Goal: Information Seeking & Learning: Learn about a topic

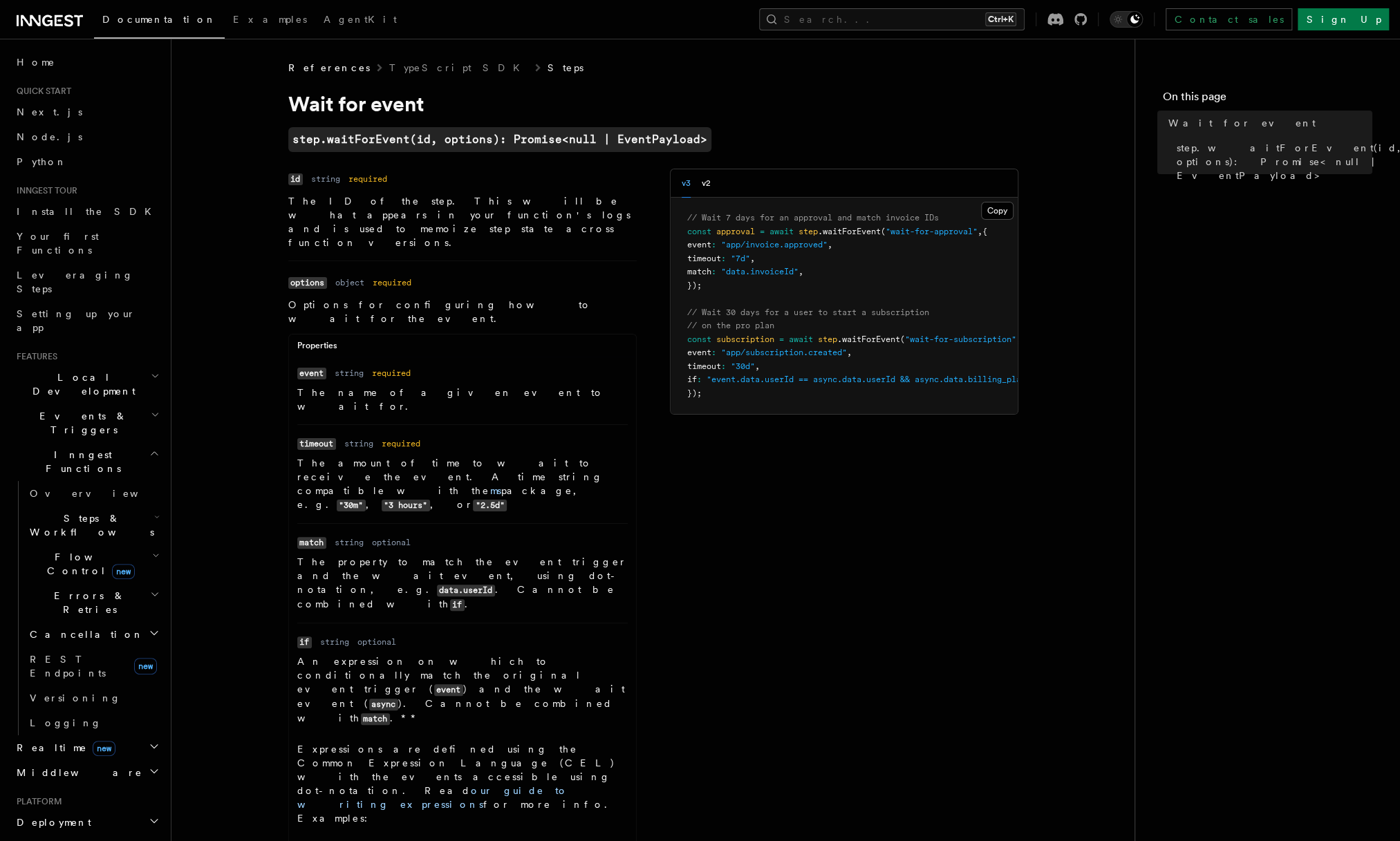
click at [547, 66] on link "Steps" at bounding box center [565, 68] width 36 height 14
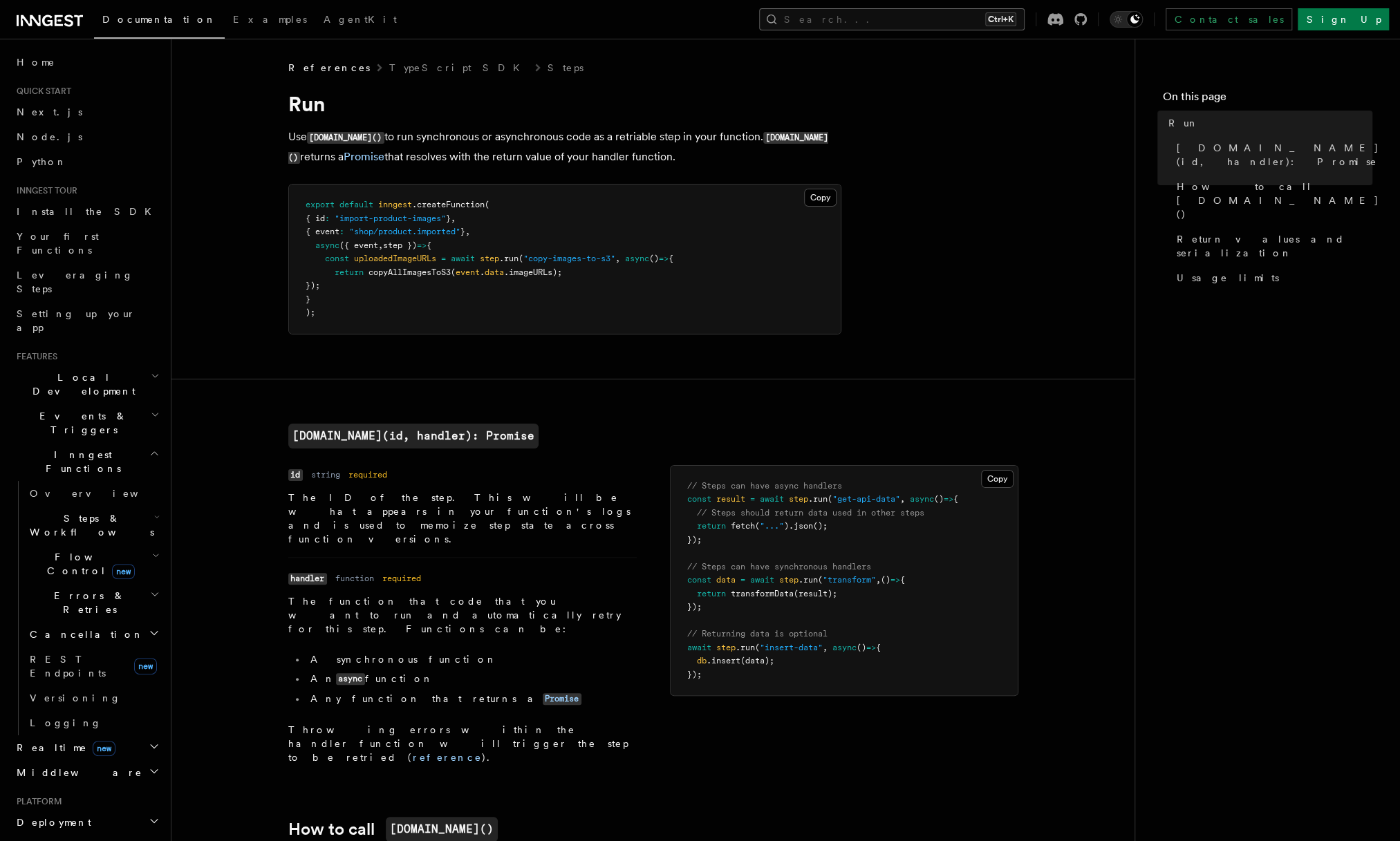
click at [906, 17] on button "Search... Ctrl+K" at bounding box center [891, 19] width 265 height 22
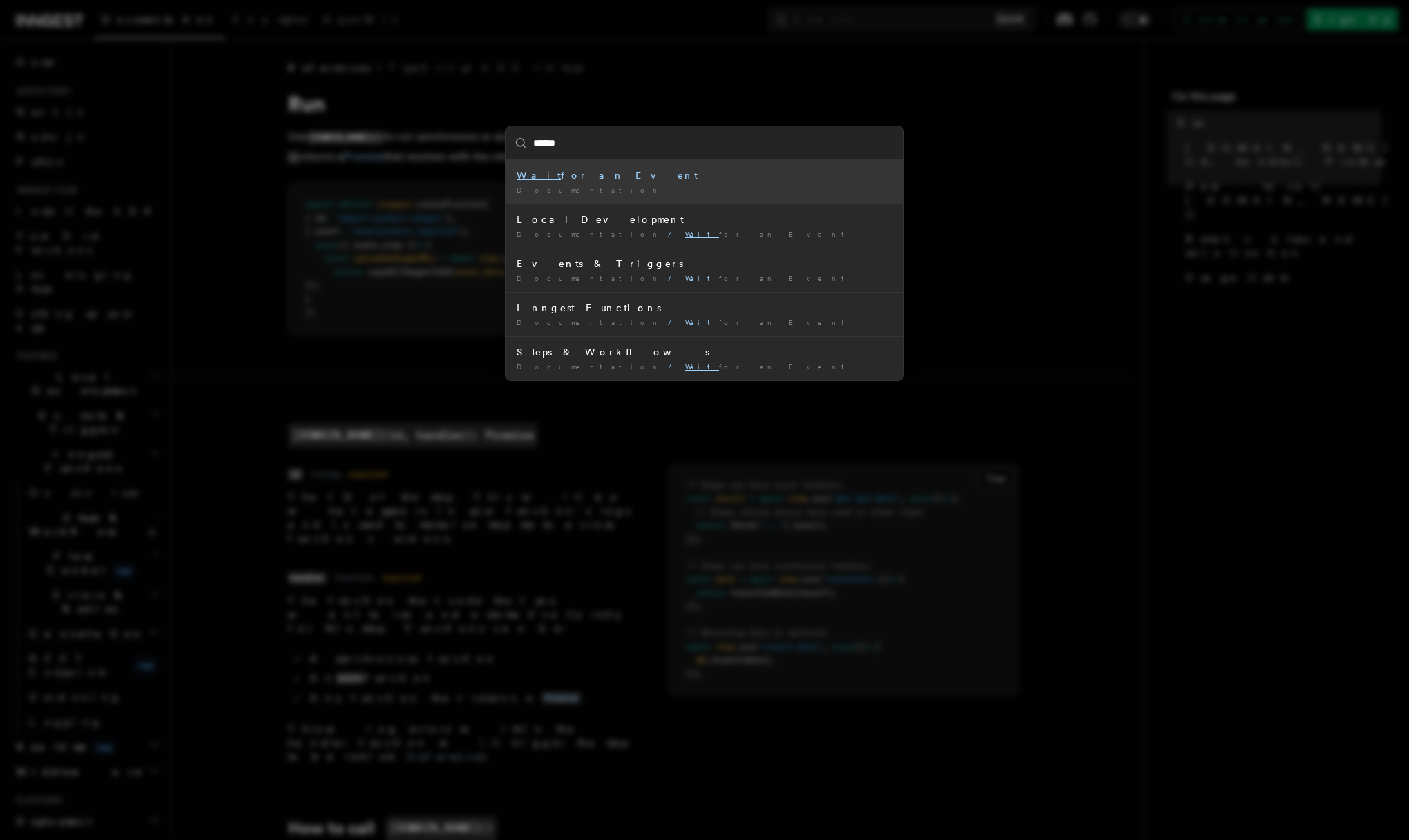
type input "*******"
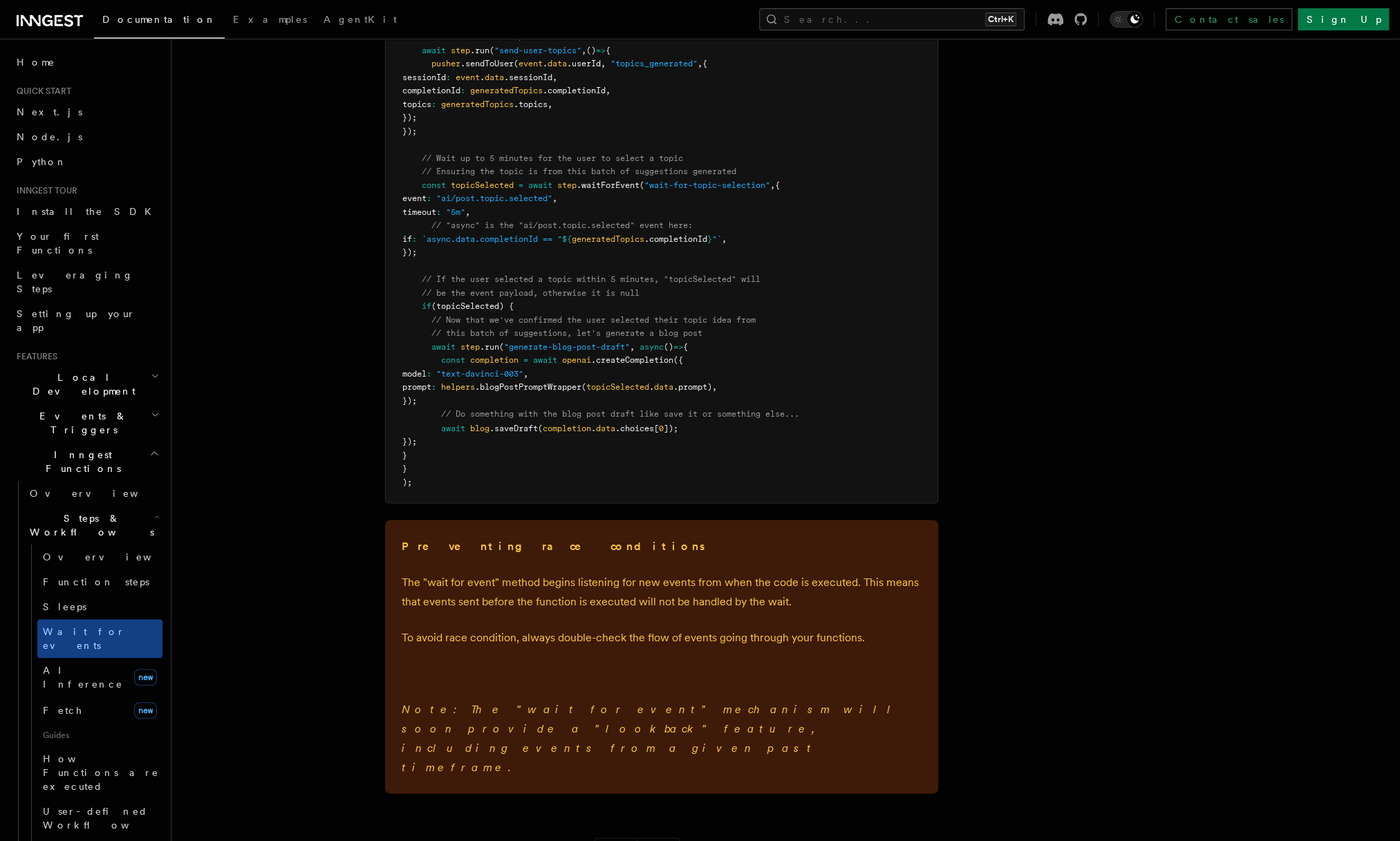
scroll to position [1862, 0]
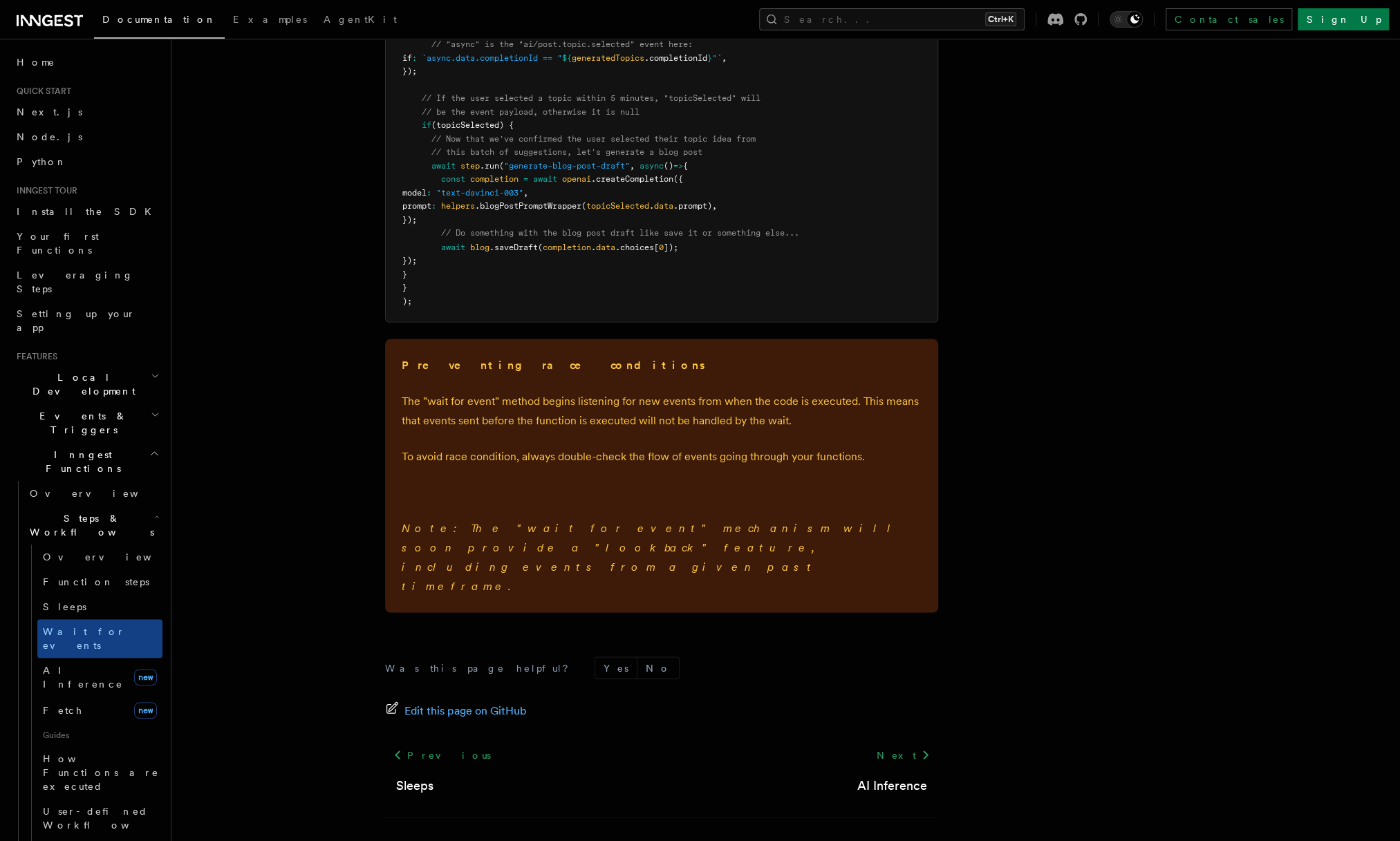
click at [98, 404] on h2 "Events & Triggers" at bounding box center [87, 423] width 151 height 39
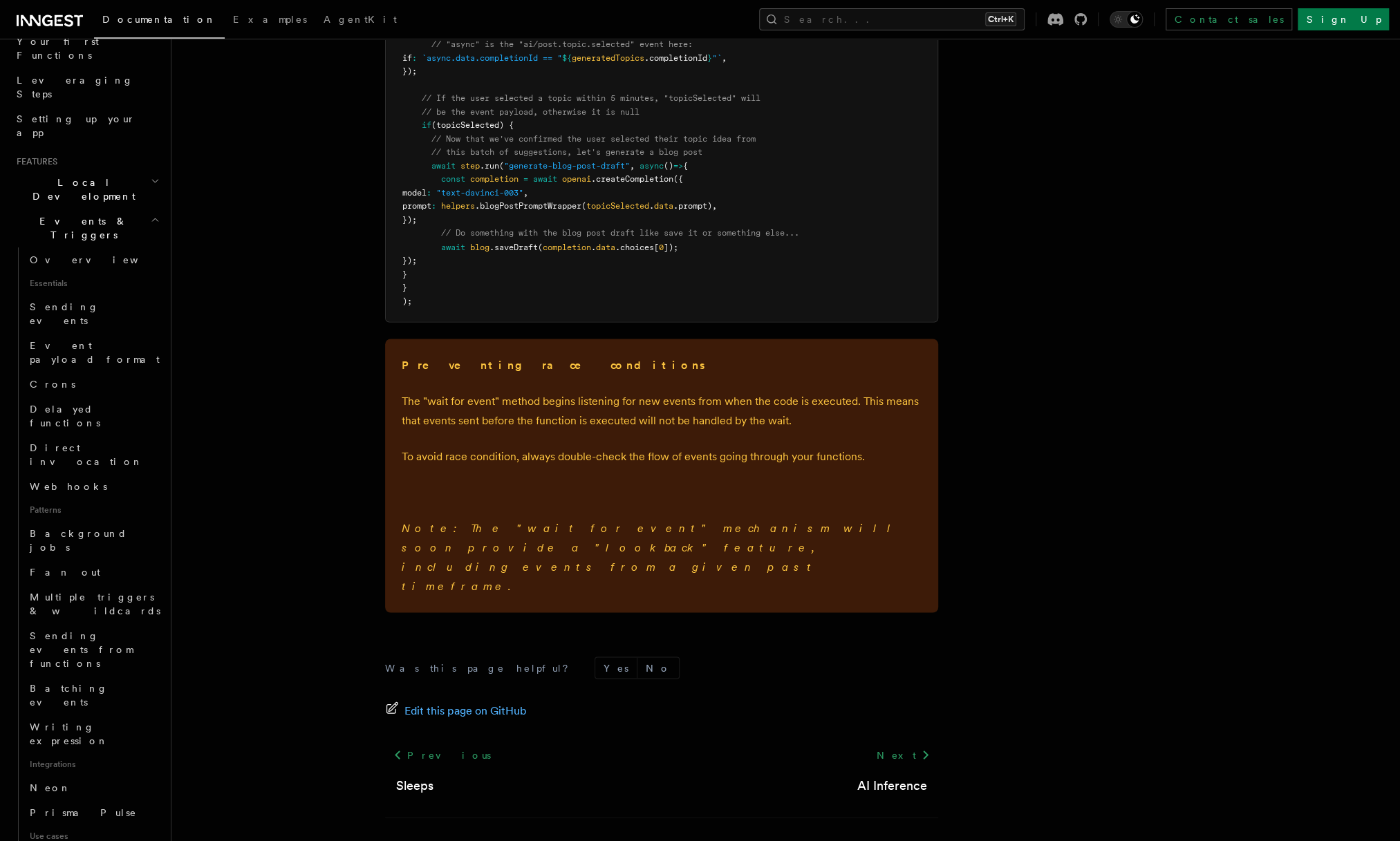
scroll to position [208, 0]
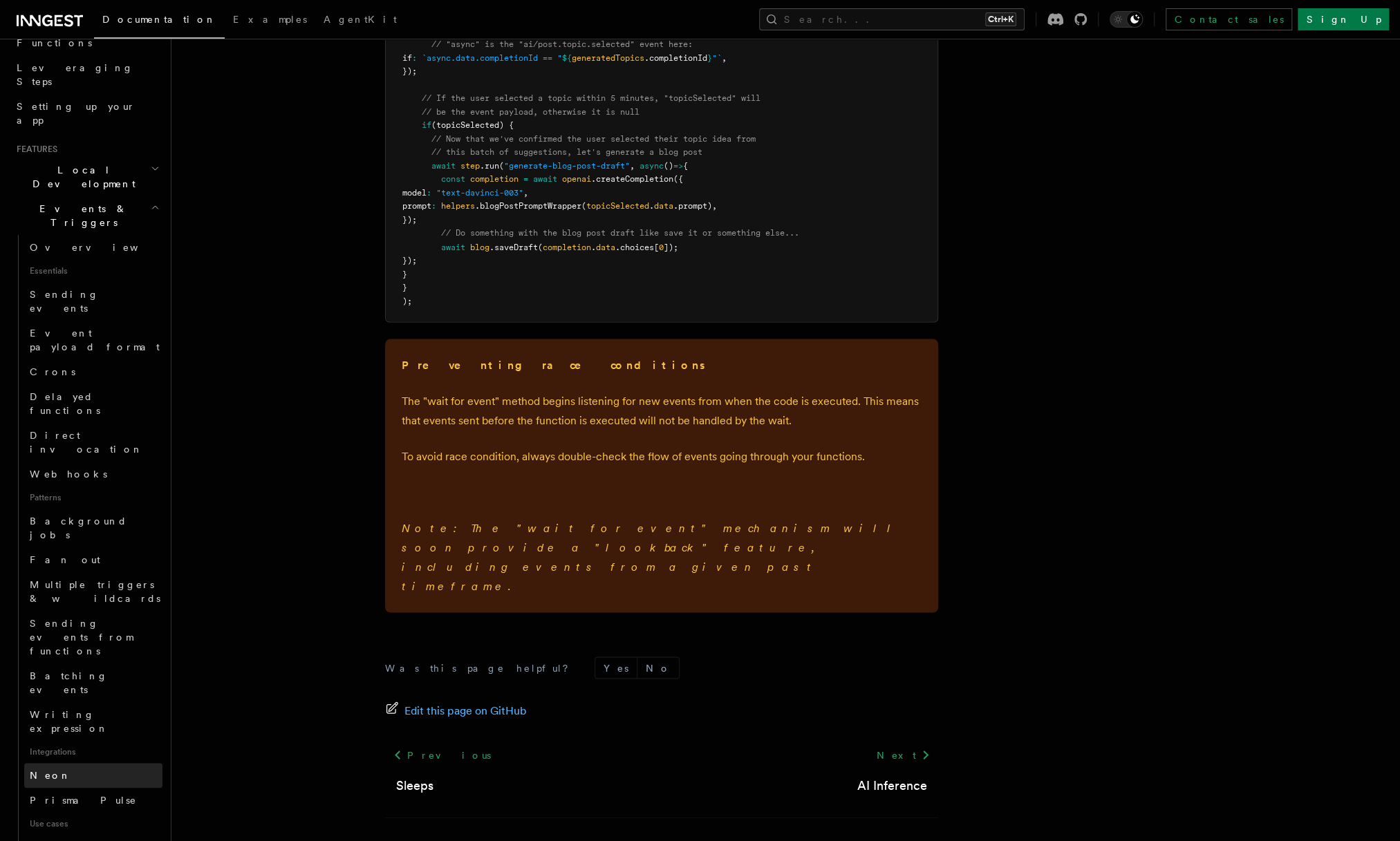
click at [126, 763] on link "Neon" at bounding box center [93, 775] width 138 height 25
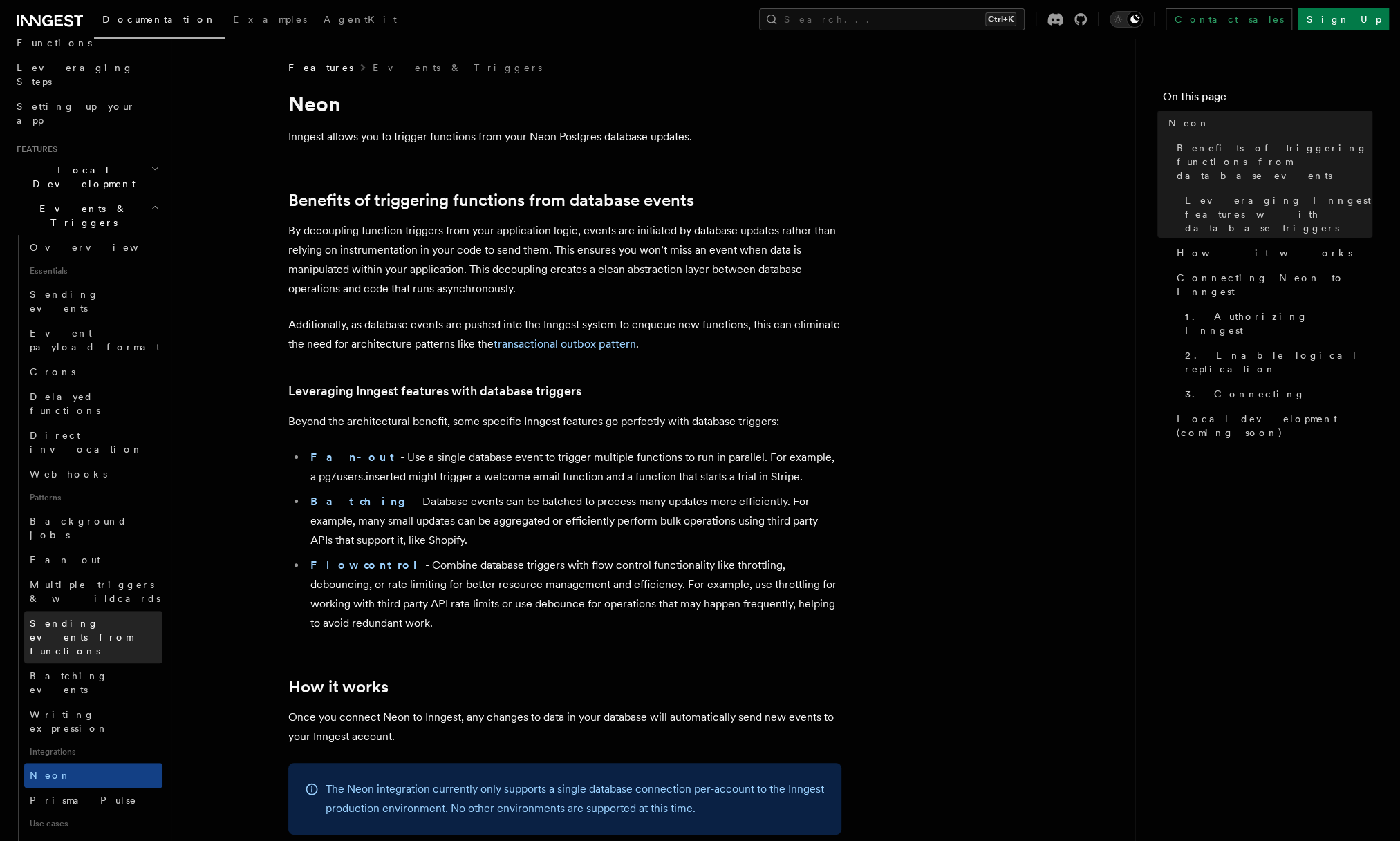
click at [120, 617] on span "Sending events from functions" at bounding box center [96, 638] width 133 height 42
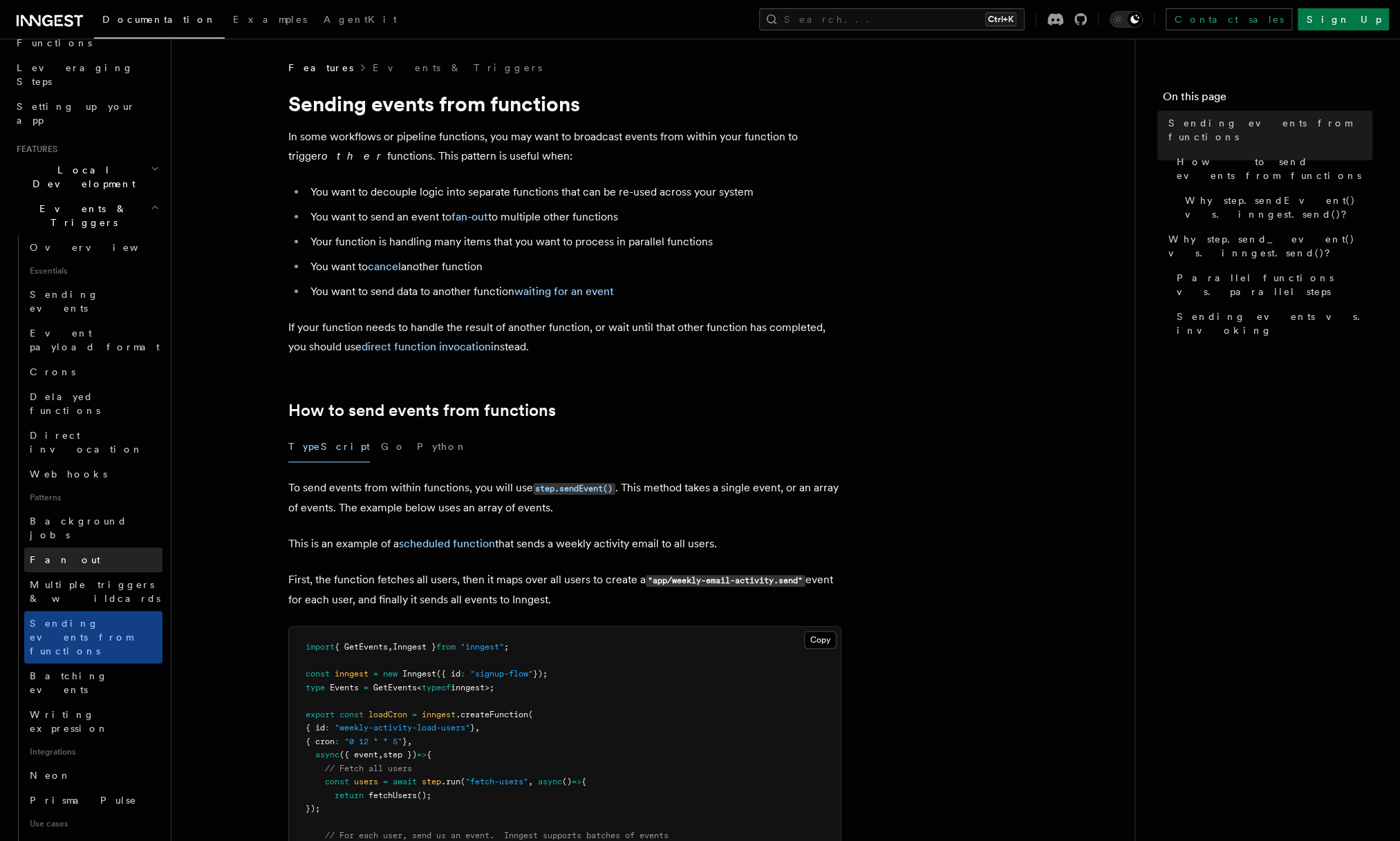
click at [102, 547] on link "Fan out" at bounding box center [93, 560] width 138 height 25
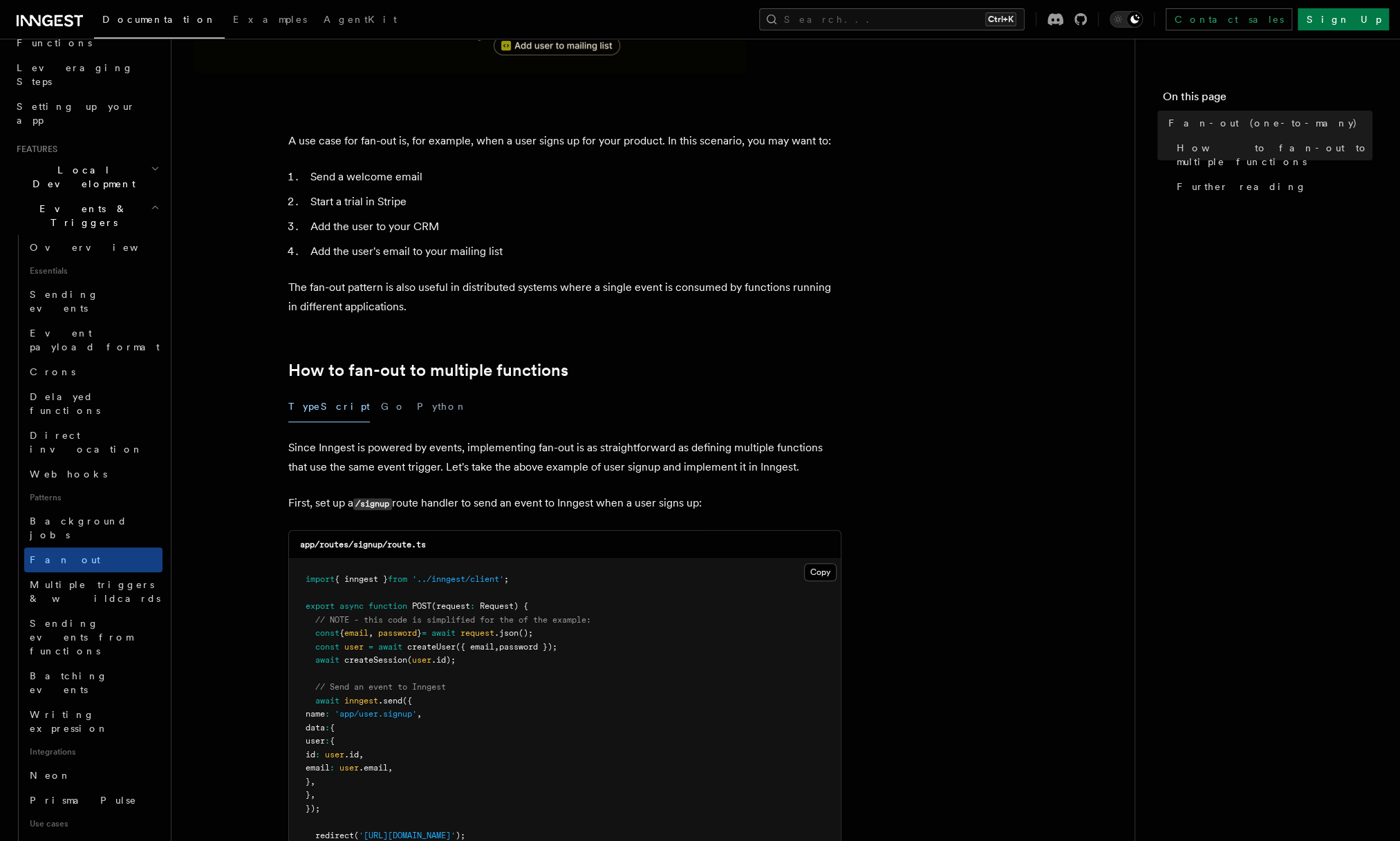
scroll to position [692, 0]
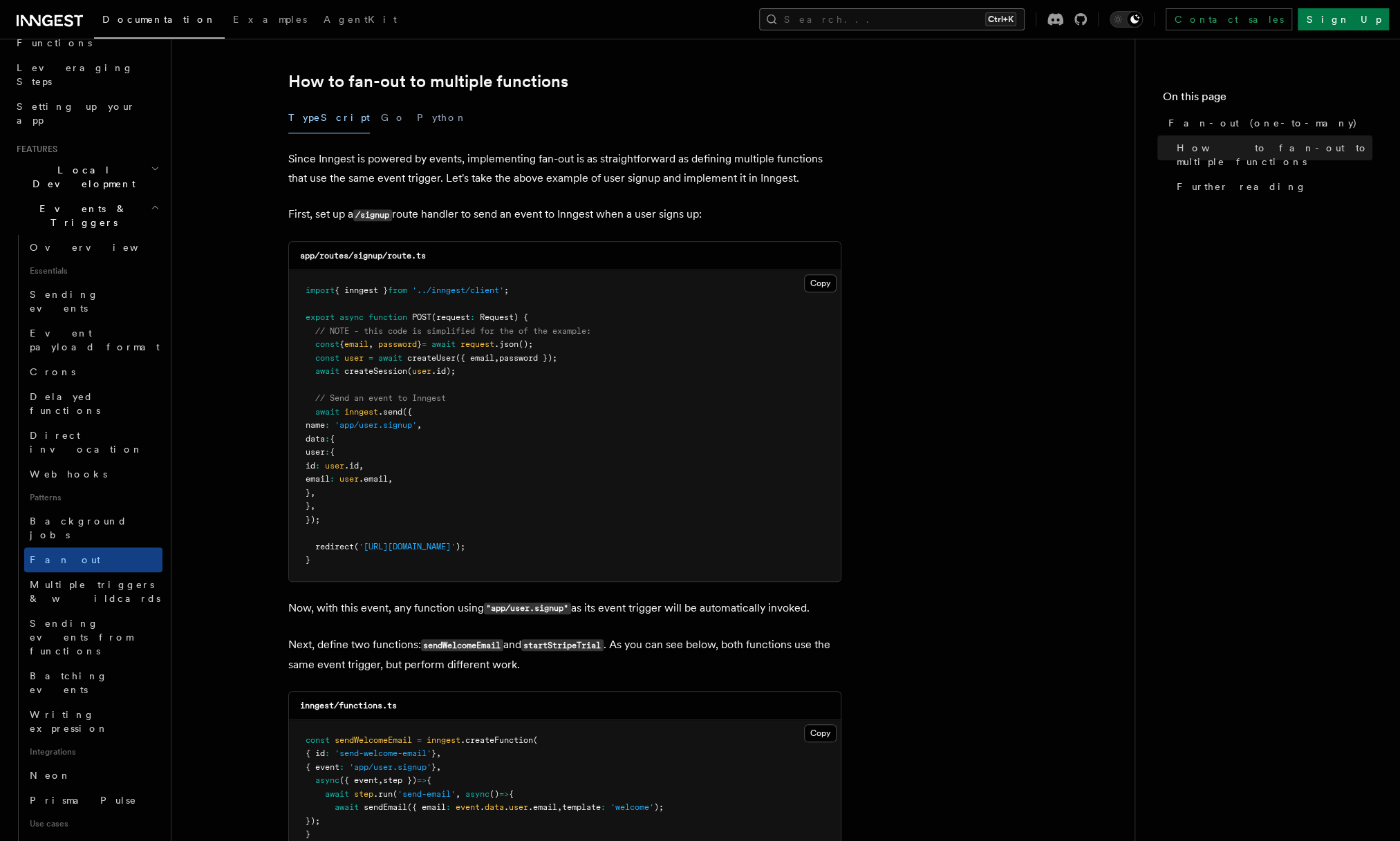
click at [954, 11] on button "Search... Ctrl+K" at bounding box center [891, 19] width 265 height 22
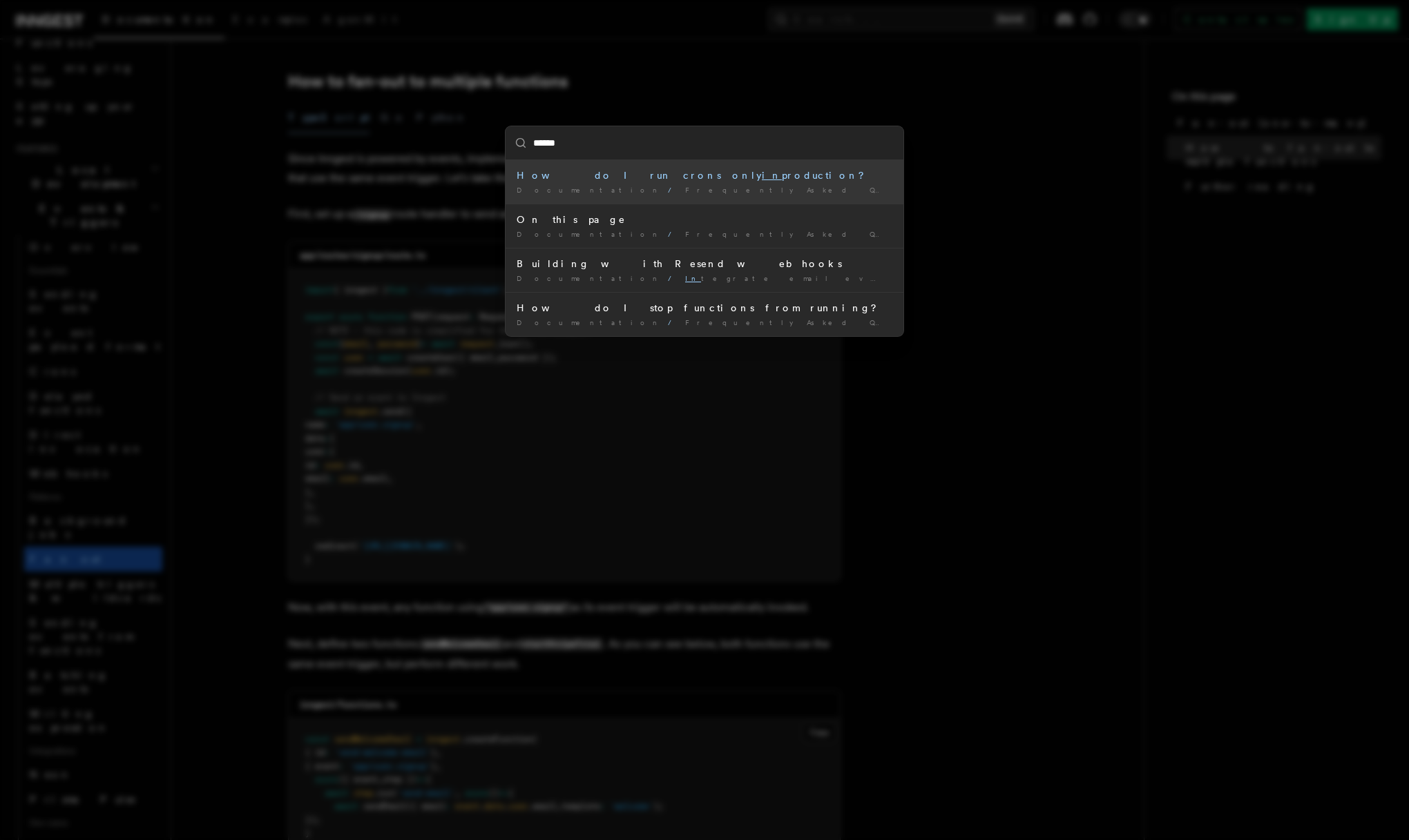
type input "******"
click at [907, 43] on div "****** How do I run crons only in production? Documentation / Frequently Asked …" at bounding box center [704, 420] width 1409 height 840
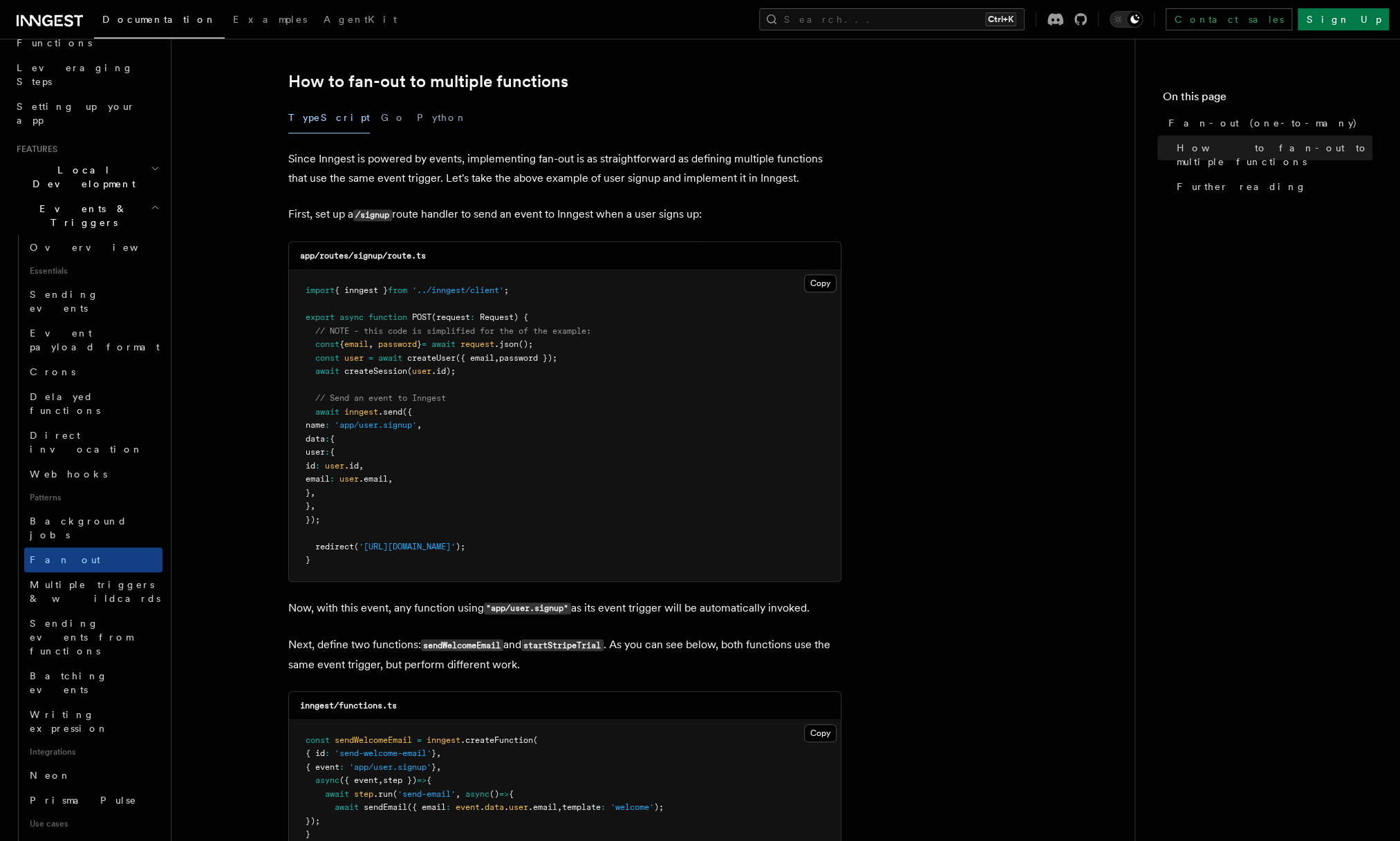
click at [943, 312] on article "Features Events & Triggers Fan-out (one-to-many) The fan-out pattern enables yo…" at bounding box center [653, 591] width 919 height 2443
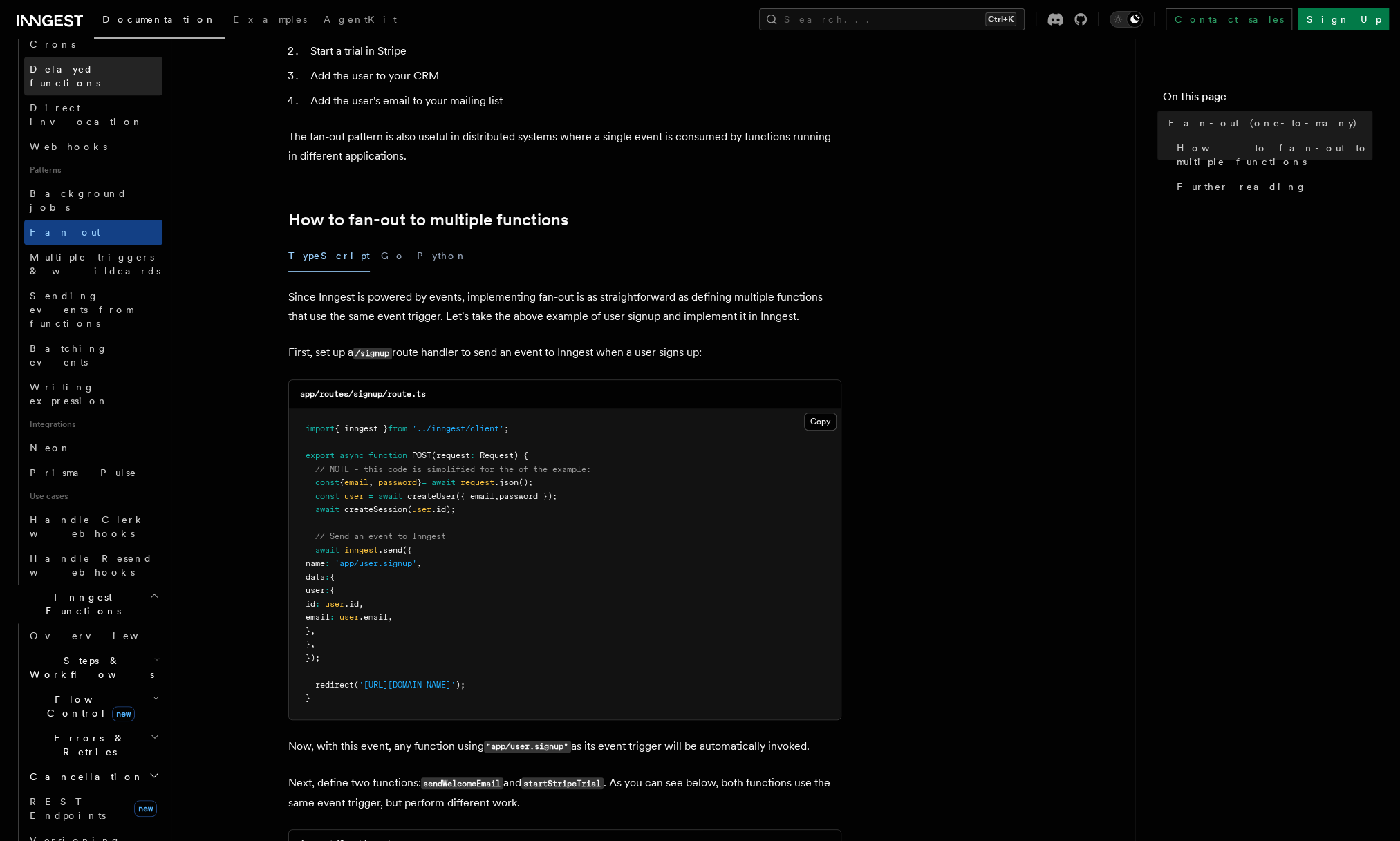
scroll to position [553, 0]
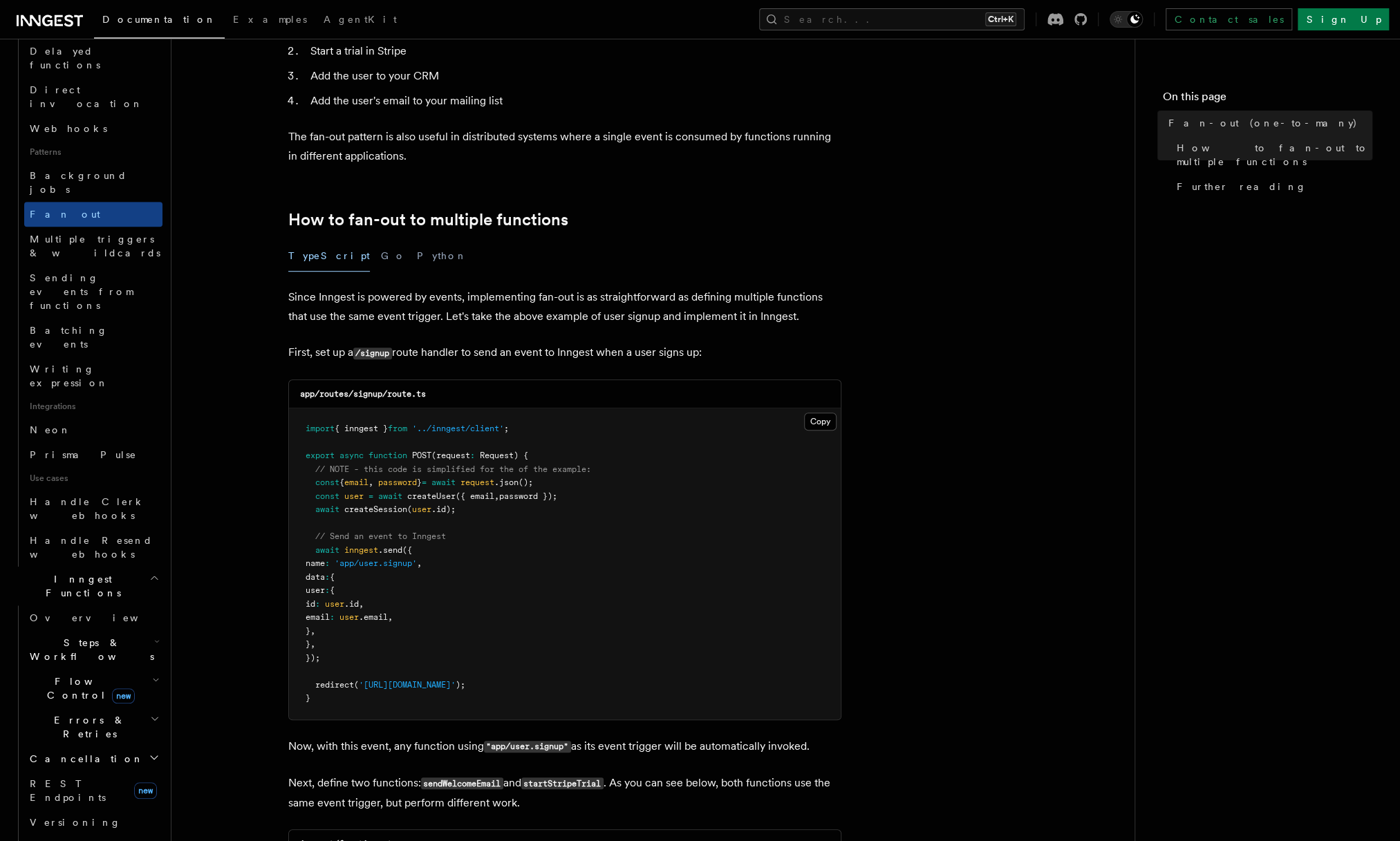
click at [63, 636] on span "Steps & Workflows" at bounding box center [90, 650] width 130 height 28
click at [68, 751] on span "Wait for events" at bounding box center [83, 763] width 83 height 25
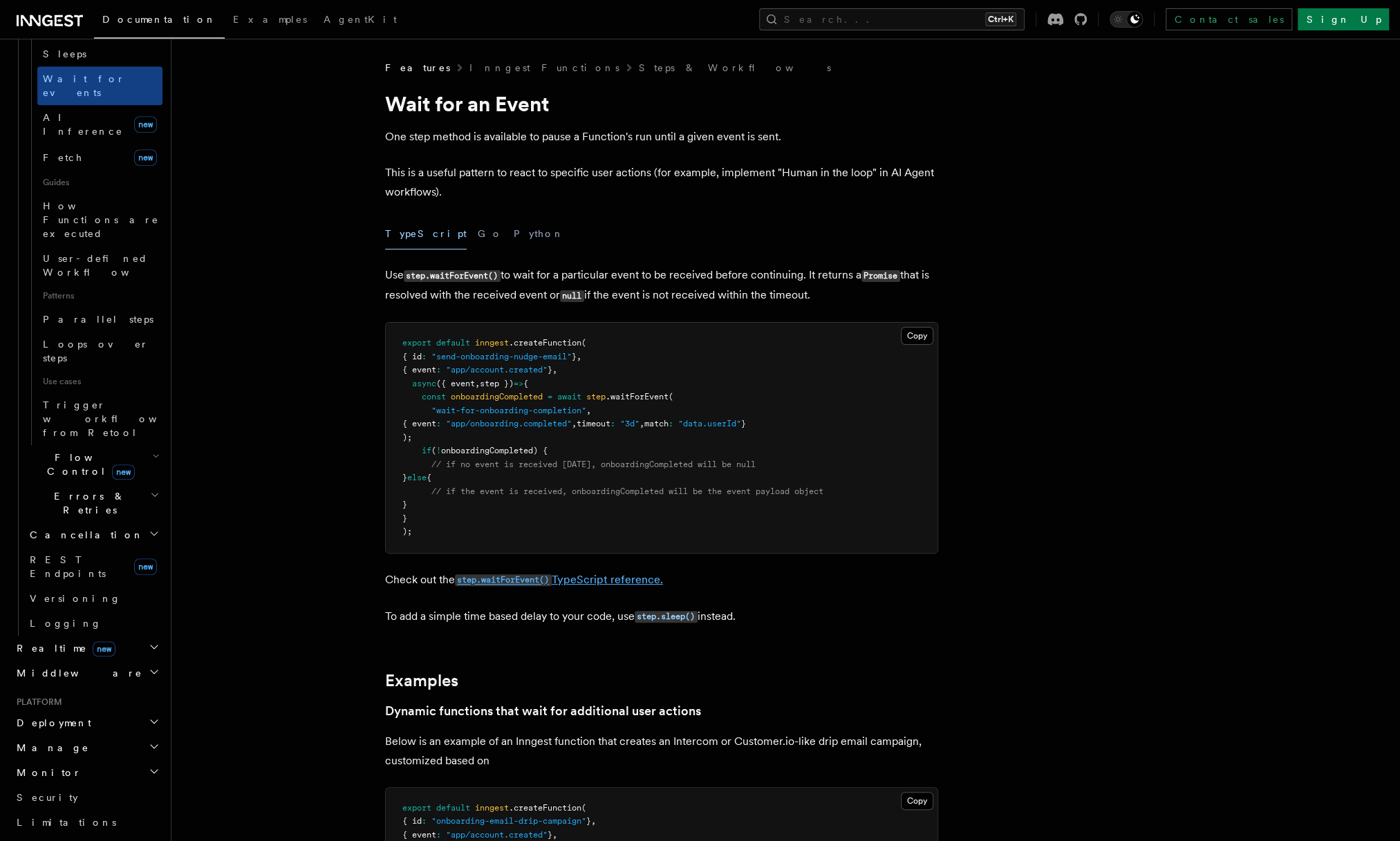
click at [597, 581] on link "step.waitForEvent() TypeScript reference." at bounding box center [558, 579] width 208 height 13
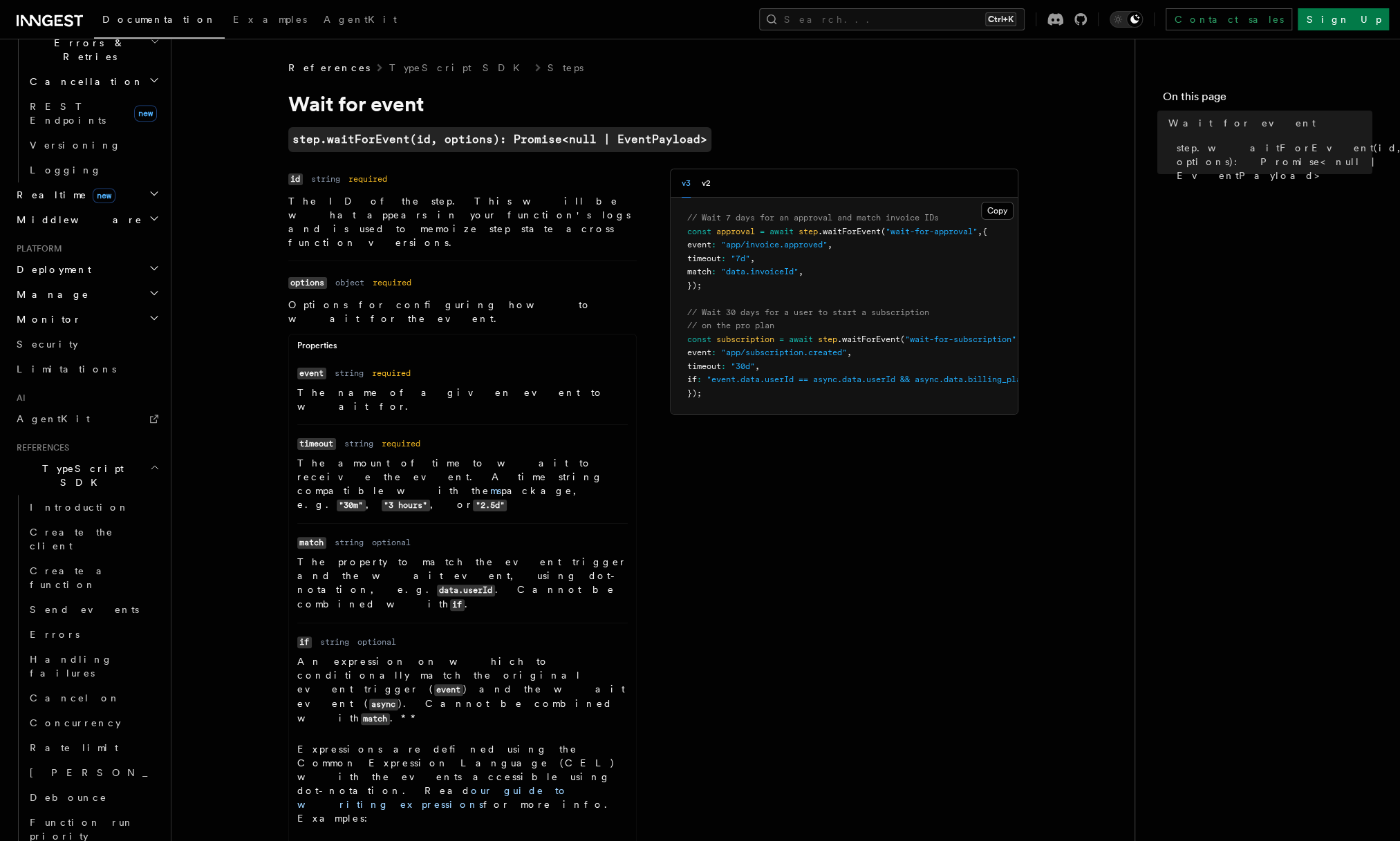
click at [1261, 428] on nav "On this page Wait for event step.waitForEvent(id, options): Promise<null | Even…" at bounding box center [1266, 440] width 265 height 803
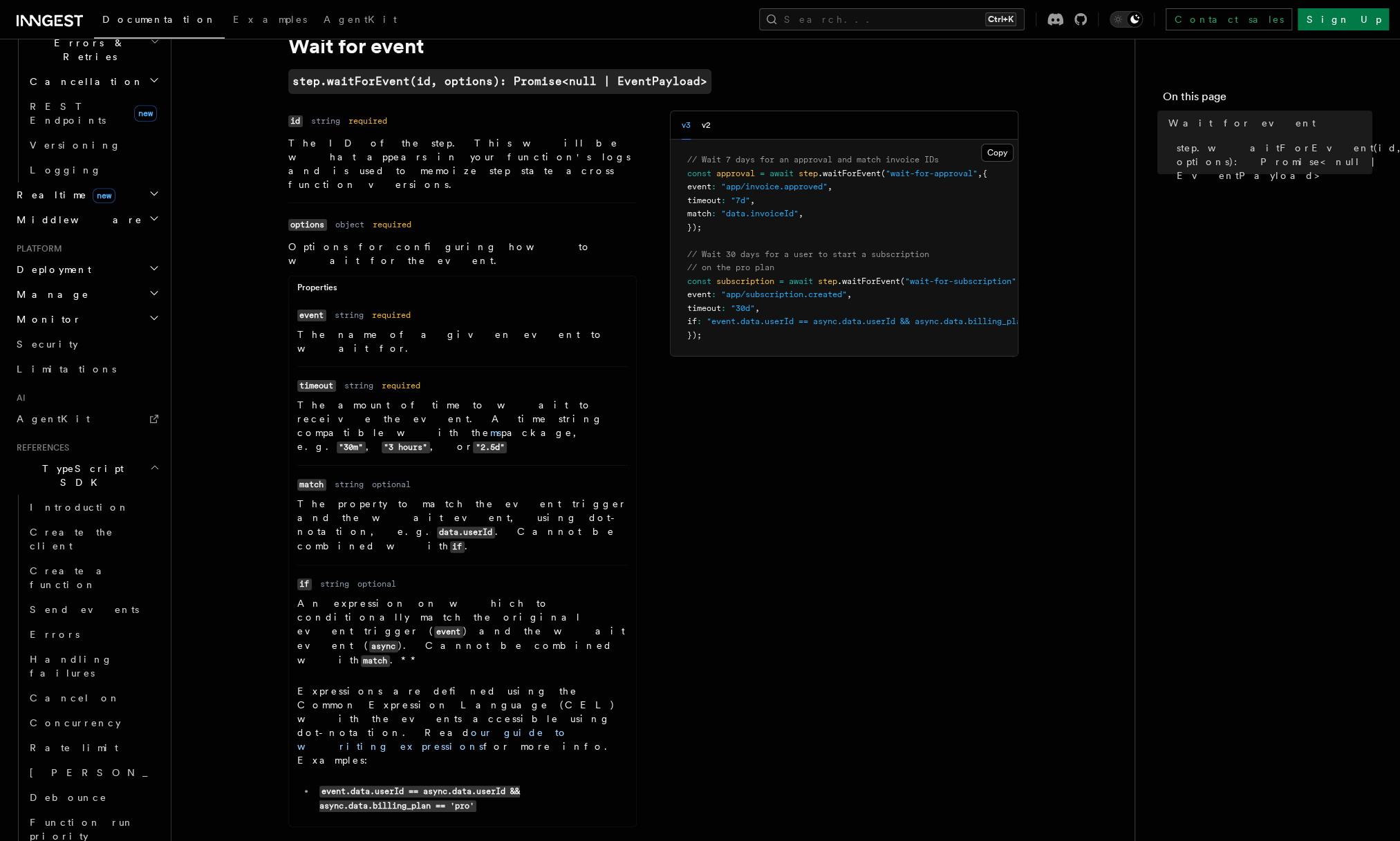
scroll to position [70, 0]
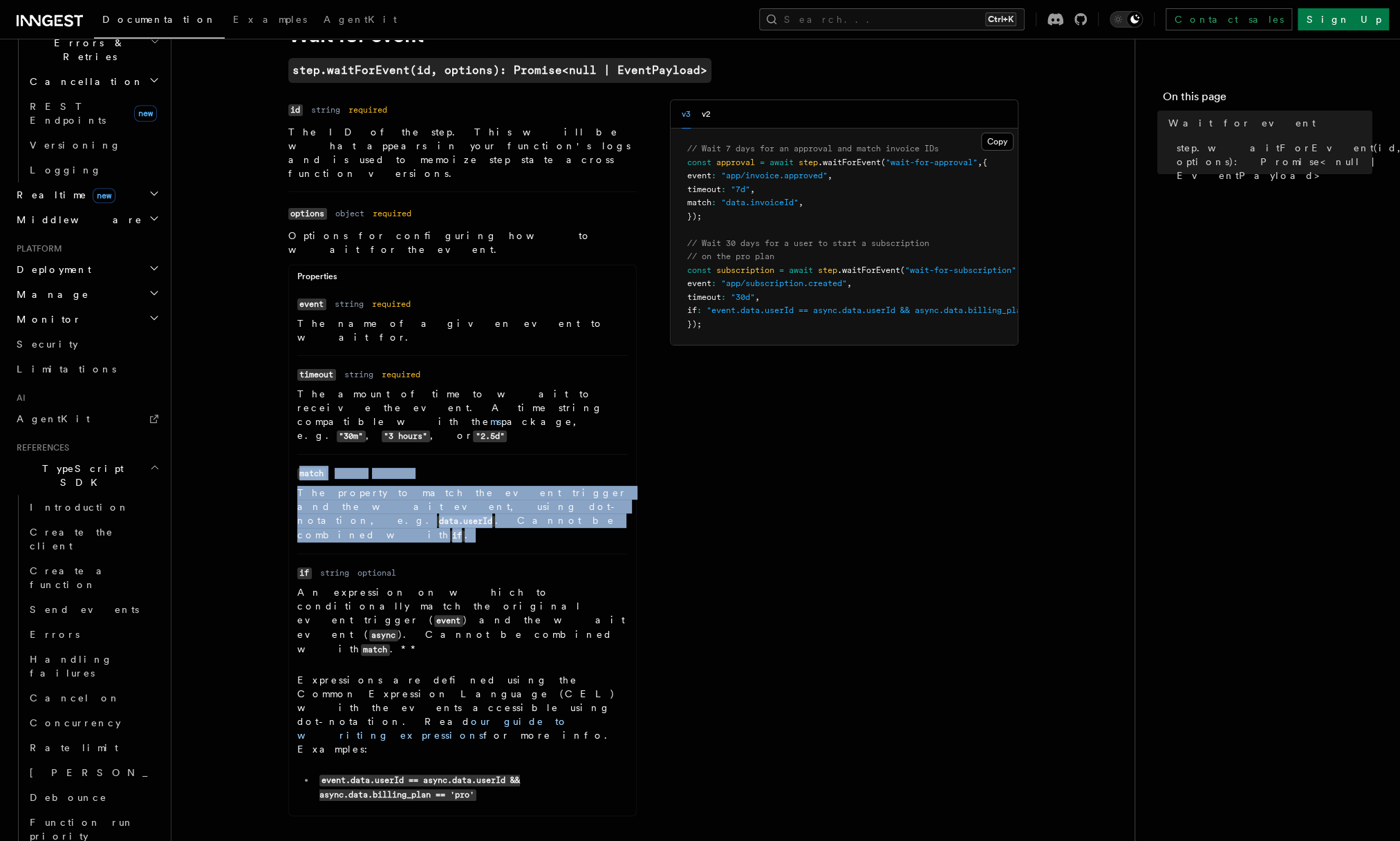
drag, startPoint x: 292, startPoint y: 389, endPoint x: 553, endPoint y: 420, distance: 262.8
click at [553, 420] on ul "Name event Type string Required required Description The name of a given event …" at bounding box center [462, 552] width 347 height 511
copy dl "match Type string Required optional Description The property to match the event…"
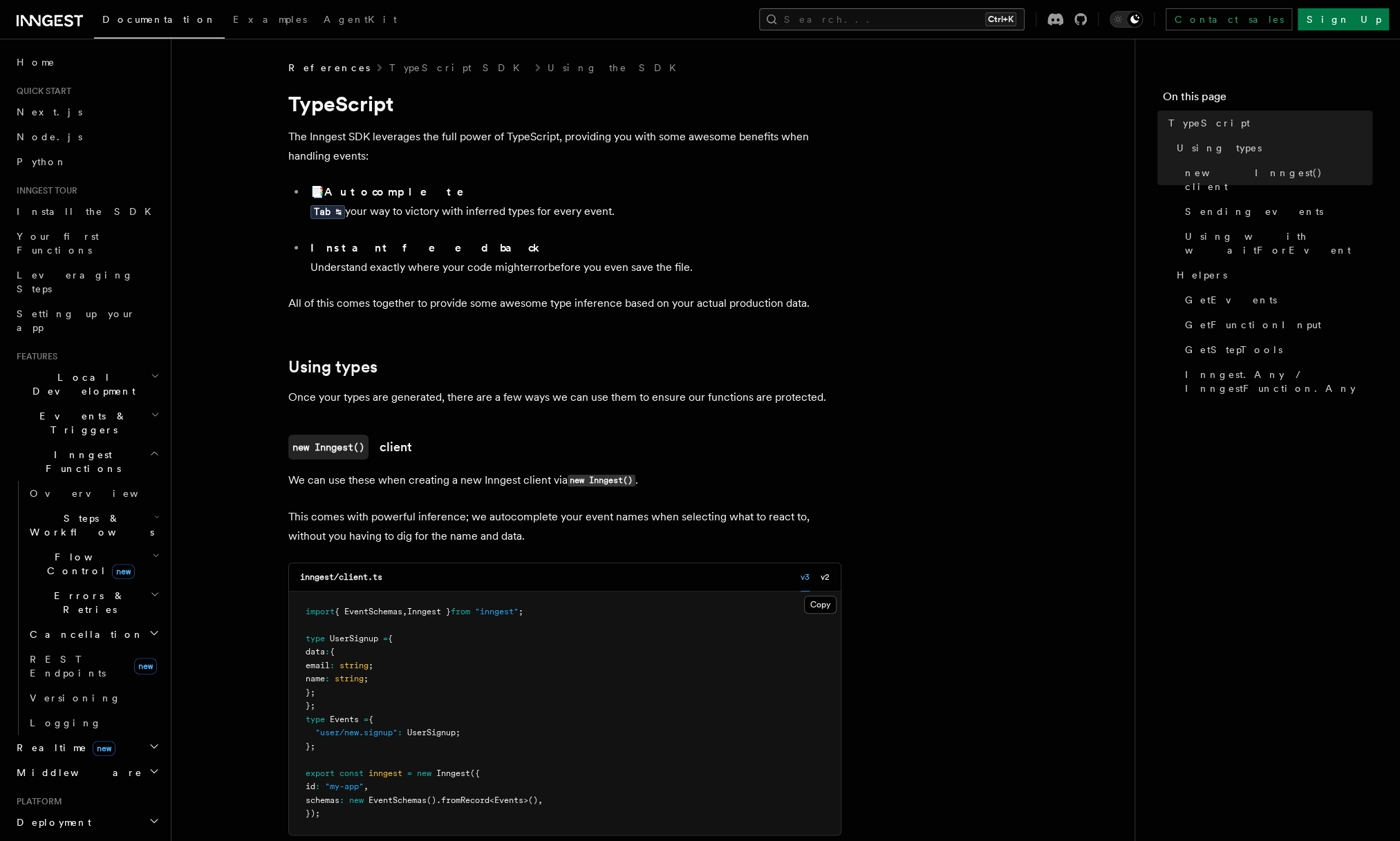
click at [927, 30] on button "Search... Ctrl+K" at bounding box center [891, 19] width 265 height 22
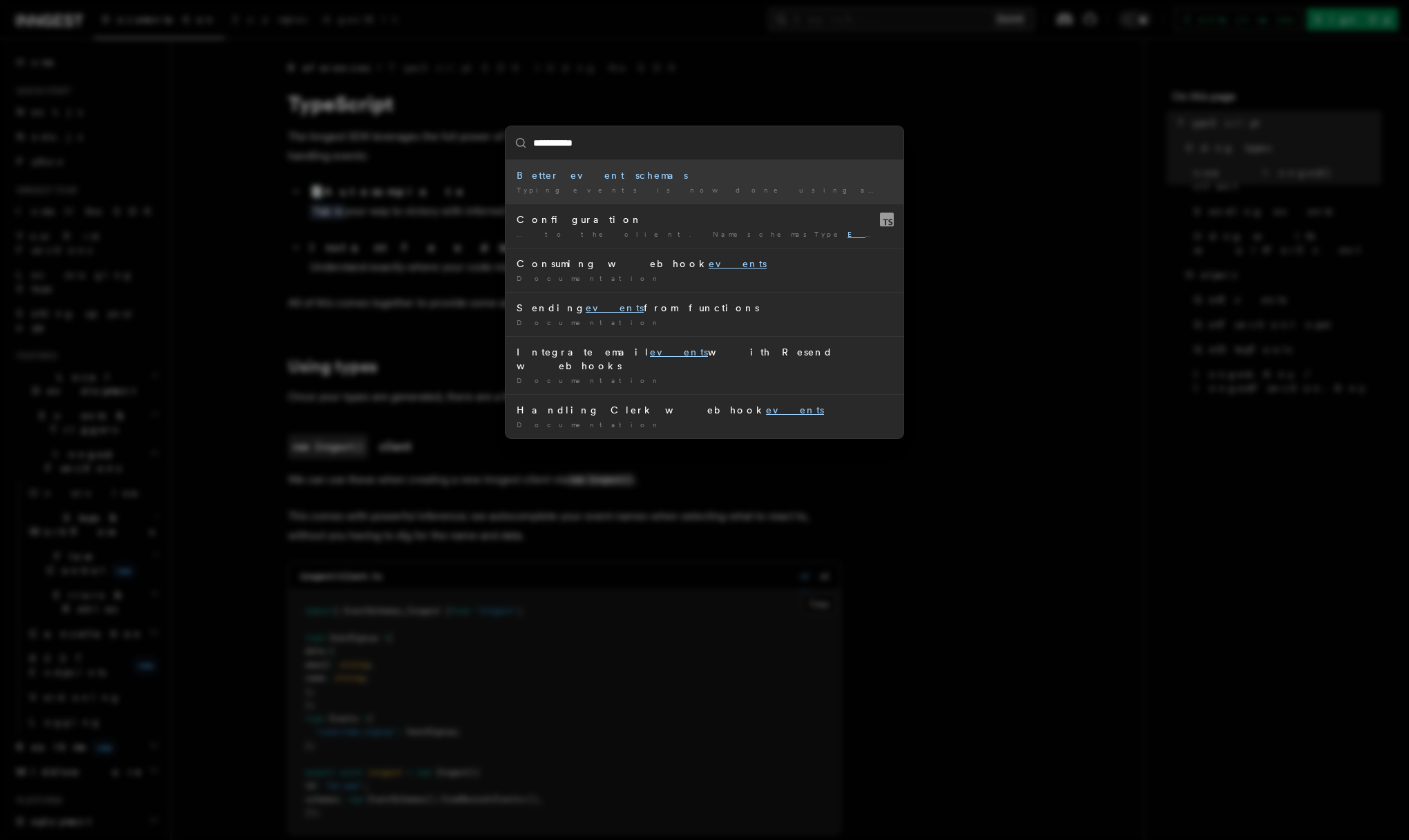
type input "**********"
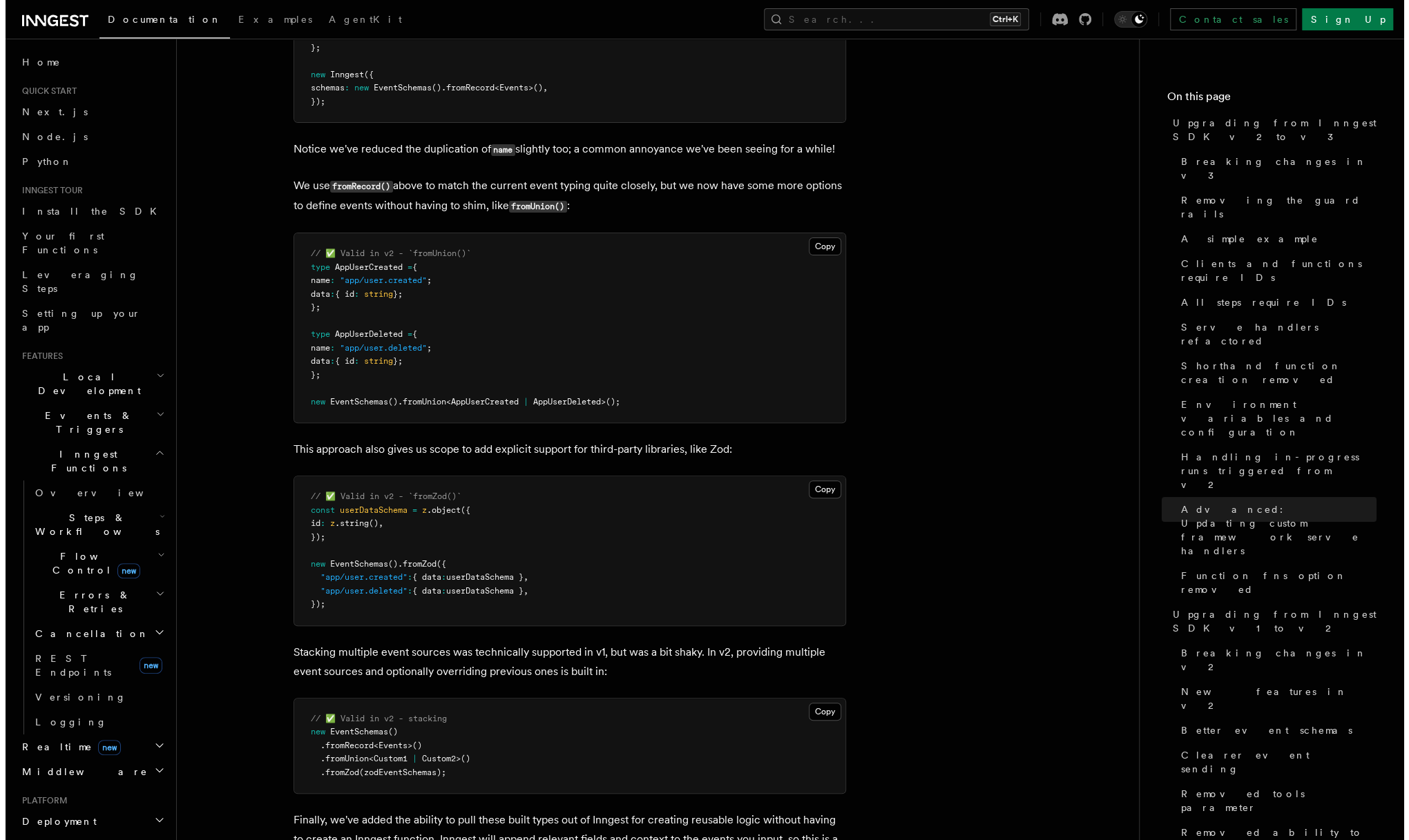
scroll to position [8564, 0]
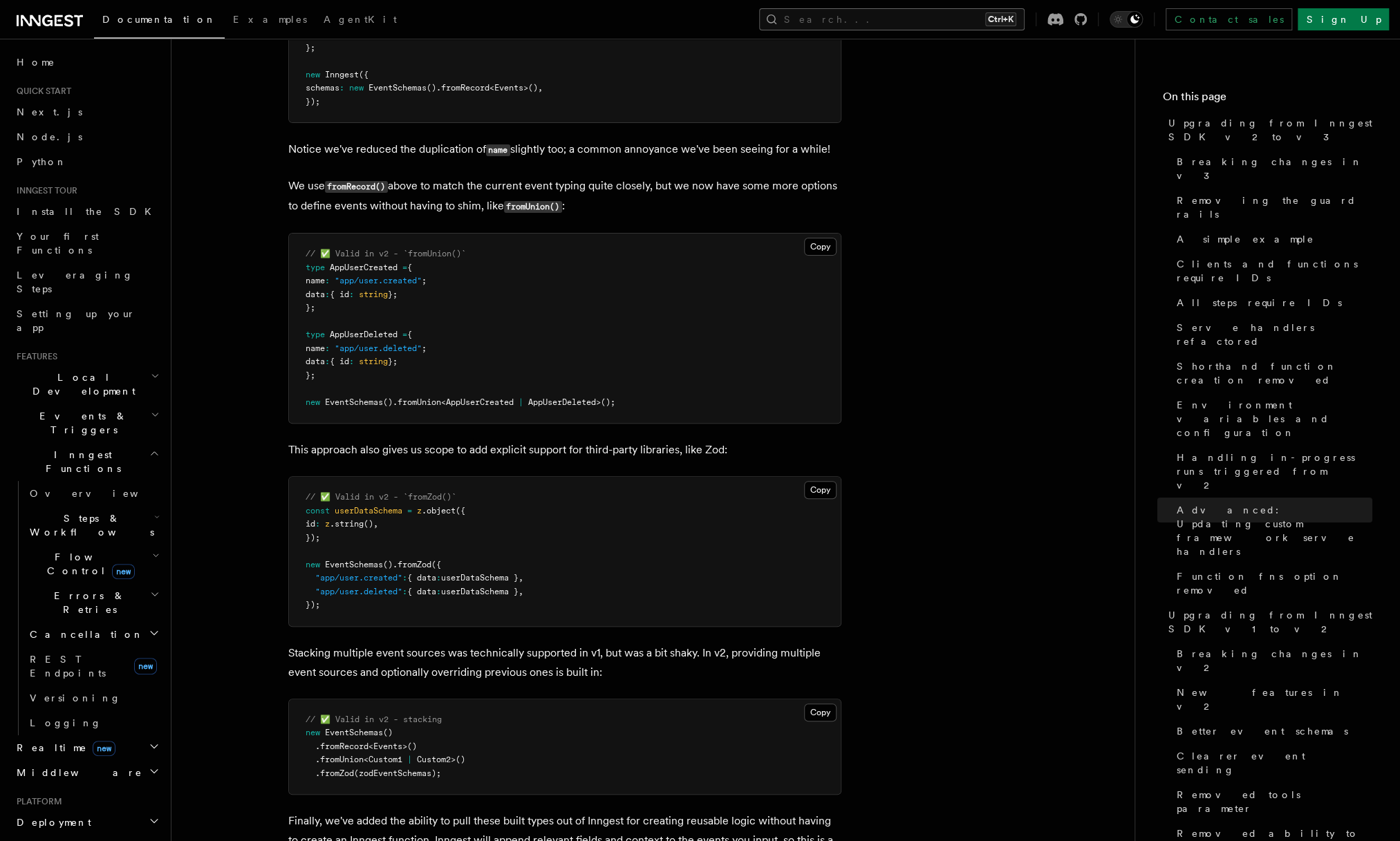
click at [905, 16] on button "Search... Ctrl+K" at bounding box center [891, 19] width 265 height 22
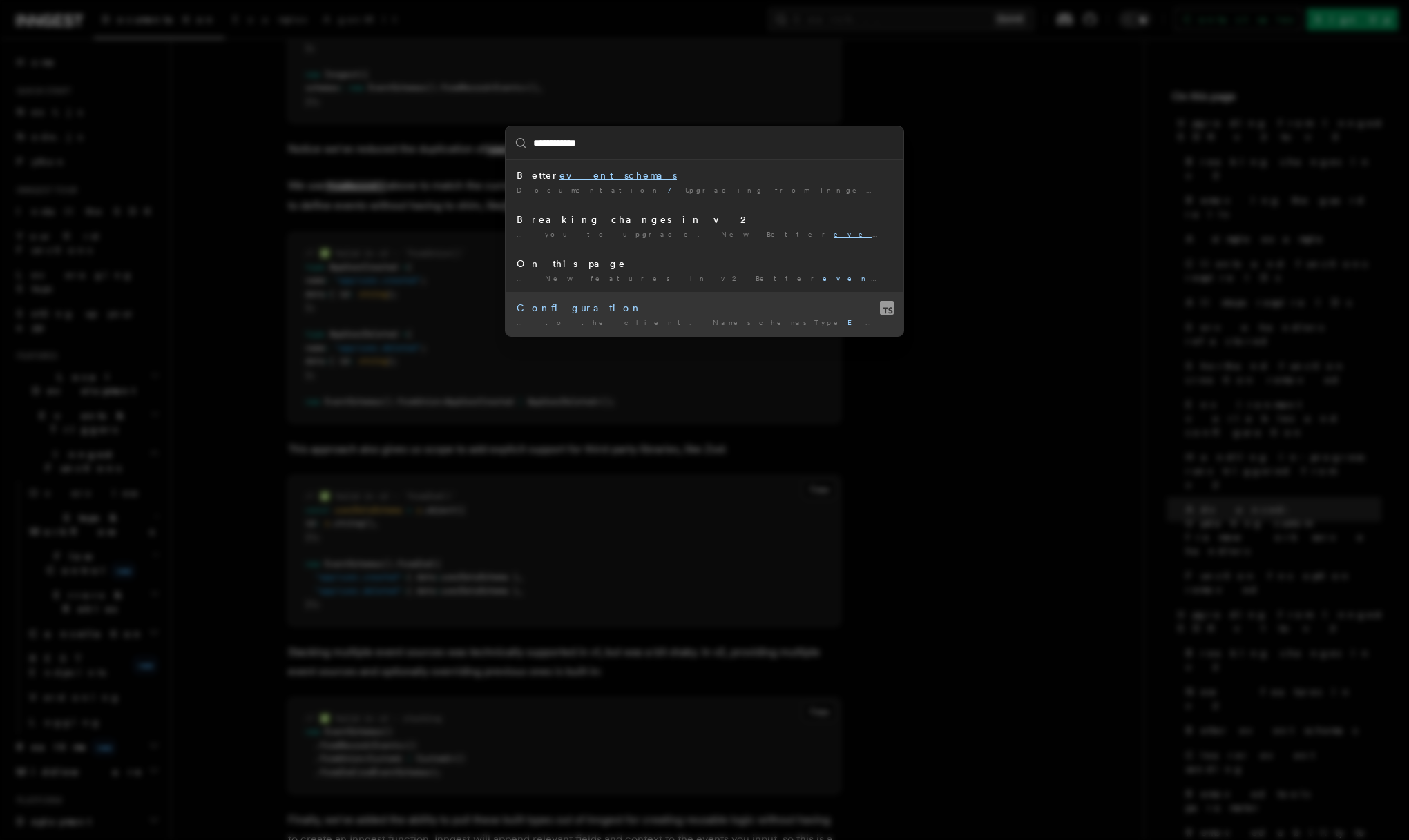
click at [640, 329] on li "Configuration … to the client. NameschemasType EventSchemas RequiredoptionalVer…" at bounding box center [704, 313] width 398 height 44
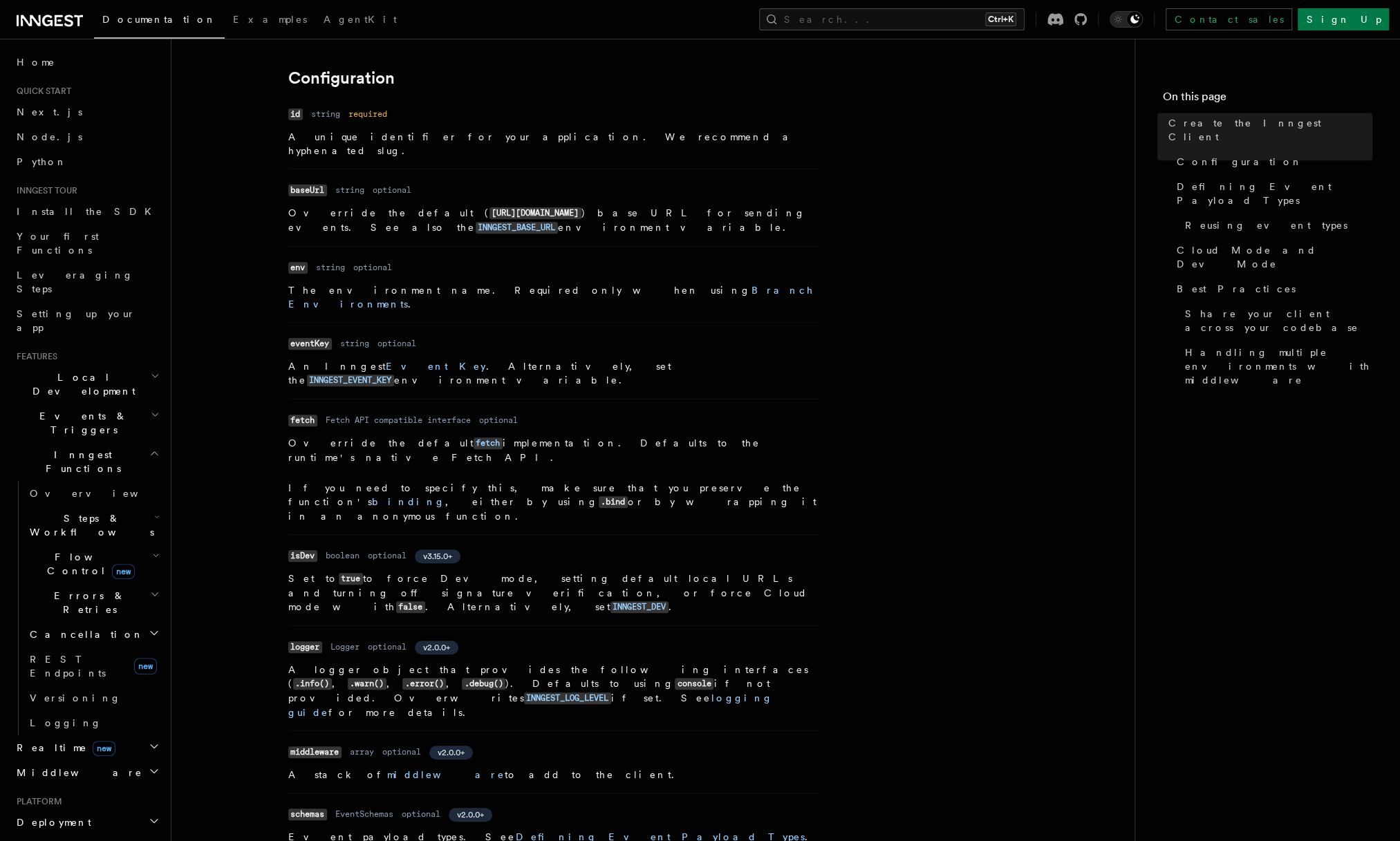
scroll to position [311, 0]
click at [370, 807] on dd "EventSchemas" at bounding box center [364, 812] width 58 height 11
click at [379, 803] on dl "Name schemas Type EventSchemas Required optional Version v2.0.0+ Description Ev…" at bounding box center [554, 822] width 531 height 39
click at [515, 830] on link "Defining Event Payload Types" at bounding box center [660, 835] width 289 height 11
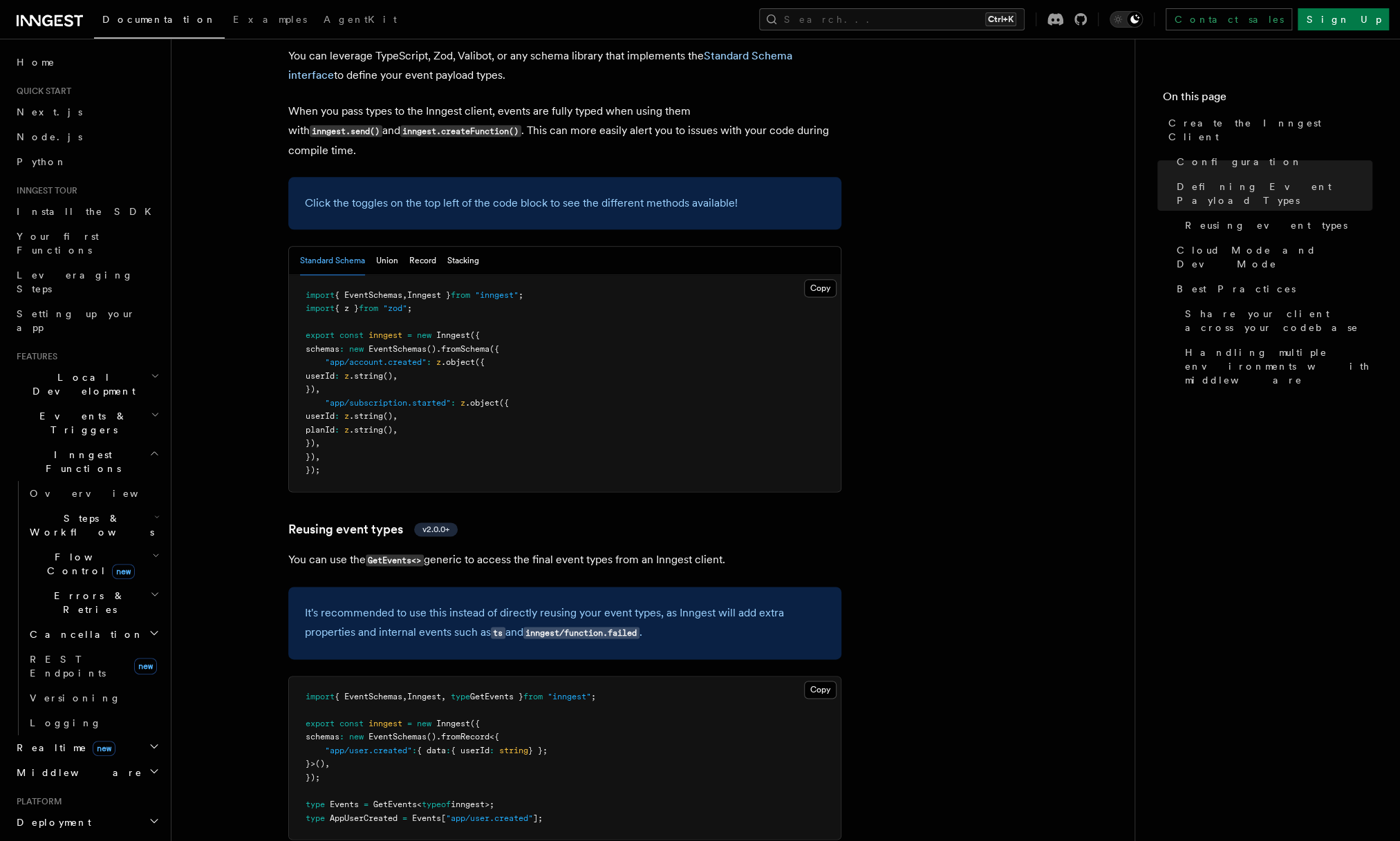
scroll to position [1323, 0]
